Goal: Task Accomplishment & Management: Use online tool/utility

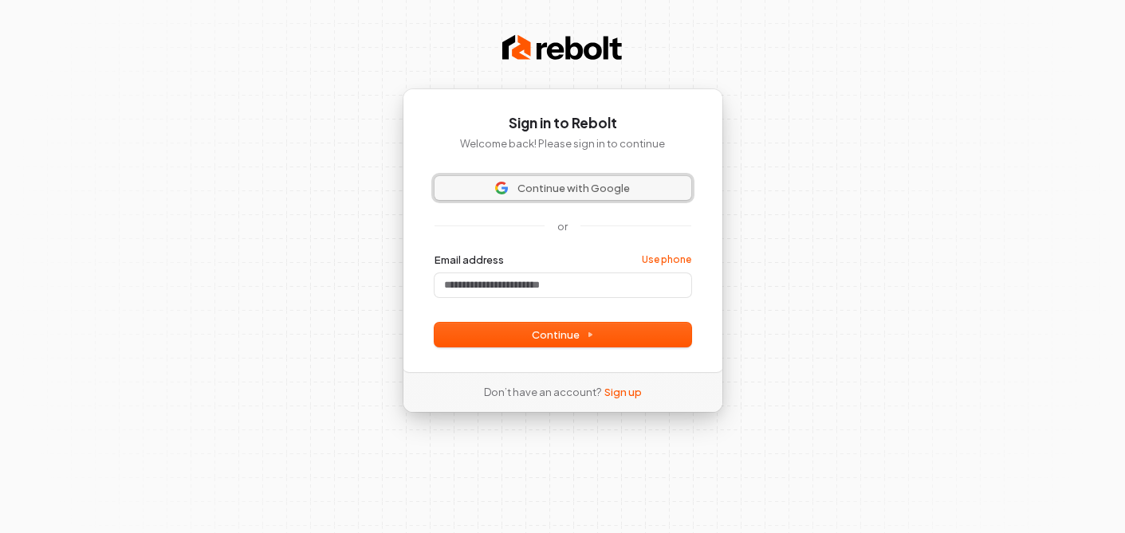
click at [562, 183] on span "Continue with Google" at bounding box center [573, 188] width 112 height 14
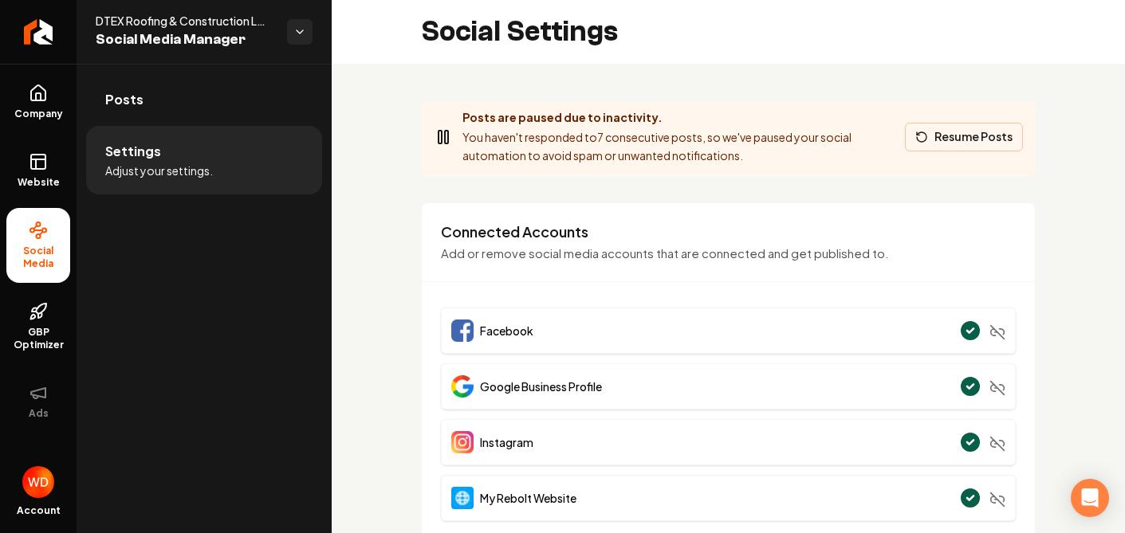
click at [972, 146] on button "Resume Posts" at bounding box center [964, 137] width 118 height 29
